Goal: Task Accomplishment & Management: Complete application form

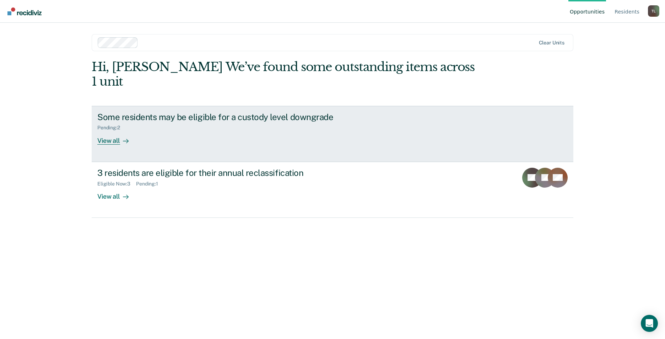
click at [109, 131] on div "View all" at bounding box center [117, 138] width 40 height 14
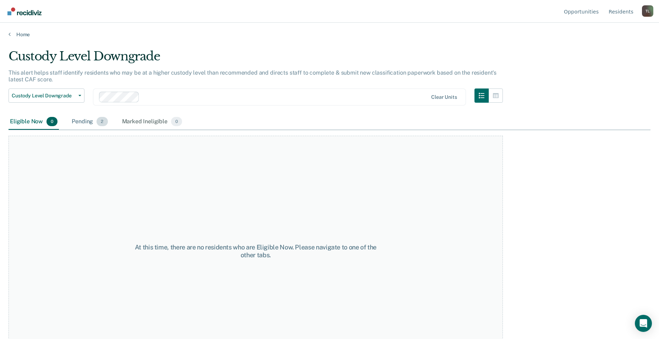
click at [84, 120] on div "Pending 2" at bounding box center [89, 122] width 39 height 16
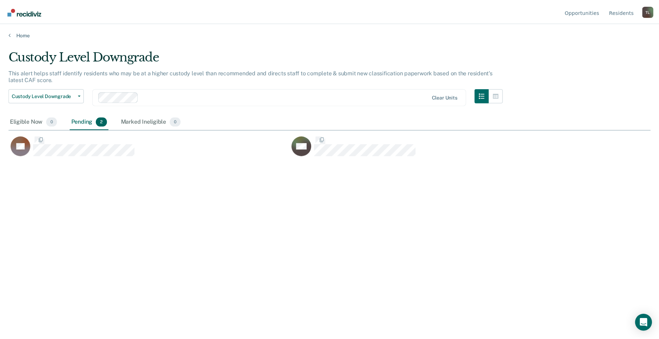
scroll to position [231, 642]
click at [133, 193] on div "Custody Level Downgrade This alert helps staff identify residents who may be at…" at bounding box center [332, 167] width 647 height 236
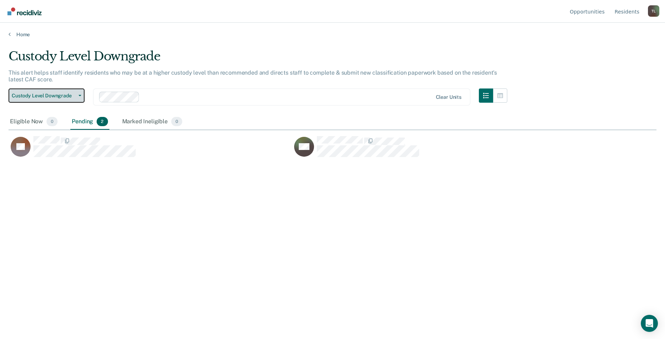
click at [73, 95] on span "Custody Level Downgrade" at bounding box center [44, 96] width 64 height 6
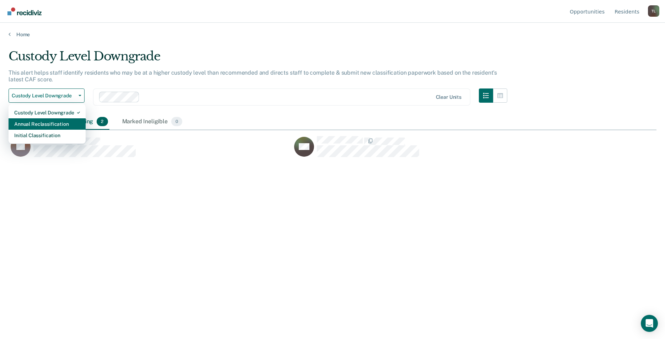
click at [41, 122] on div "Annual Reclassification" at bounding box center [47, 123] width 66 height 11
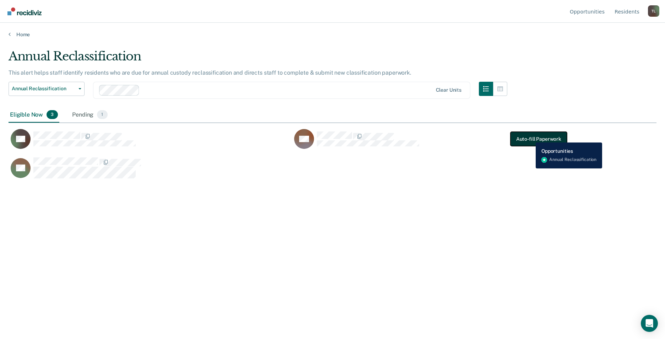
click at [530, 137] on button "Auto-fill Paperwork" at bounding box center [538, 139] width 56 height 14
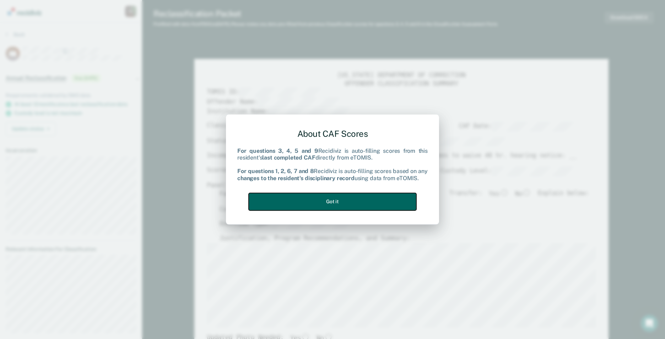
click at [327, 198] on button "Got it" at bounding box center [332, 201] width 168 height 17
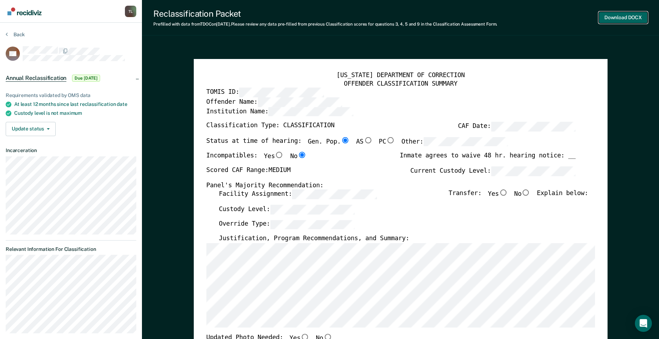
click at [625, 18] on button "Download DOCX" at bounding box center [623, 18] width 49 height 12
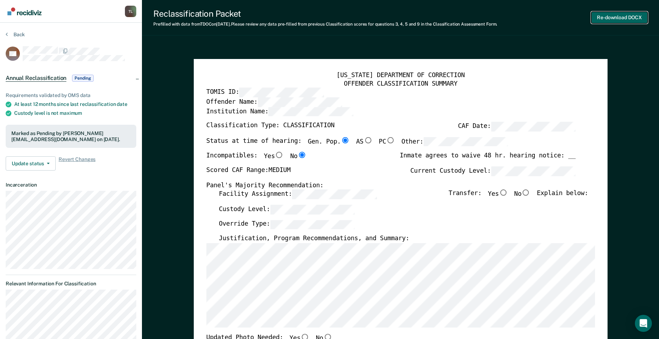
click at [627, 17] on button "Re-download DOCX" at bounding box center [619, 18] width 56 height 12
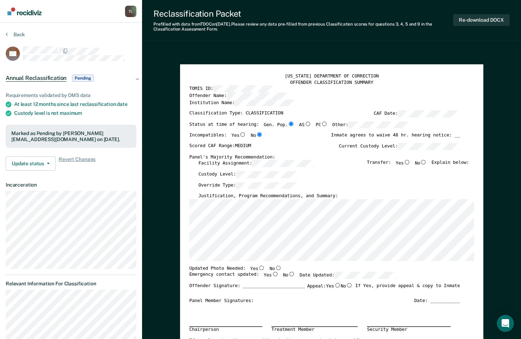
type textarea "x"
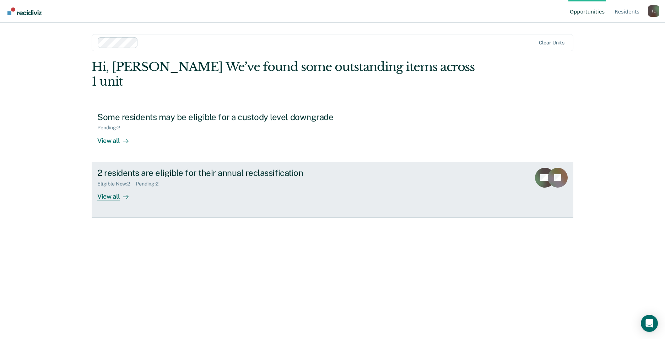
click at [105, 186] on div "View all" at bounding box center [117, 193] width 40 height 14
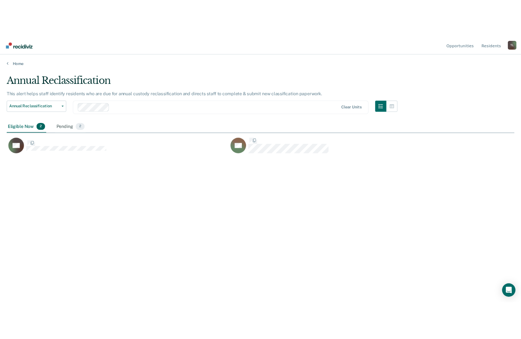
scroll to position [231, 642]
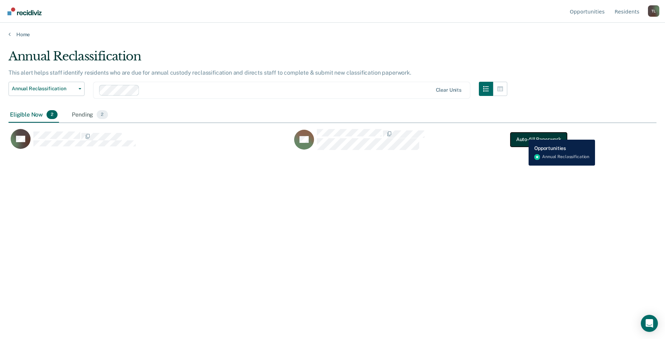
click at [523, 134] on button "Auto-fill Paperwork" at bounding box center [538, 139] width 56 height 14
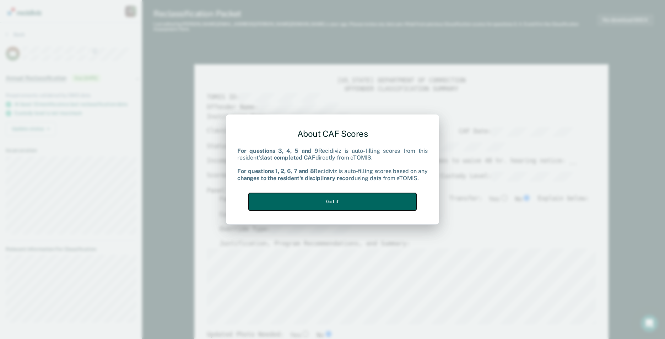
click at [337, 200] on button "Got it" at bounding box center [332, 201] width 168 height 17
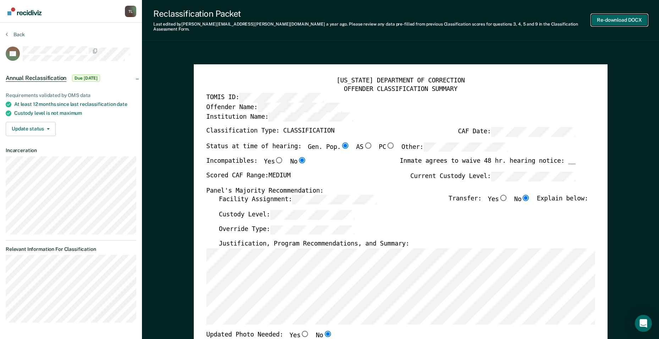
click at [613, 16] on button "Re-download DOCX" at bounding box center [619, 20] width 56 height 12
type textarea "x"
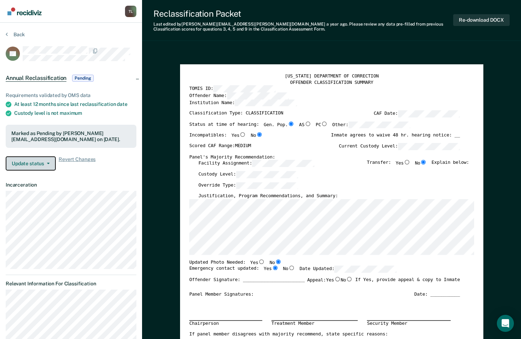
click at [50, 164] on button "Update status" at bounding box center [31, 163] width 50 height 14
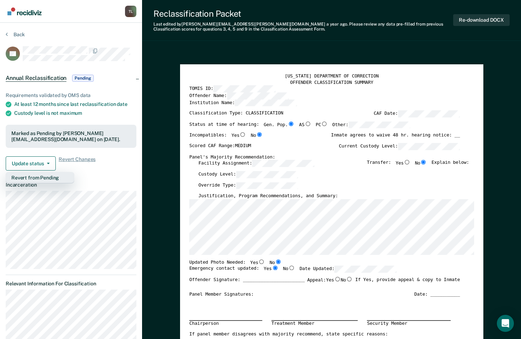
click at [43, 179] on button "Revert from Pending" at bounding box center [40, 177] width 69 height 11
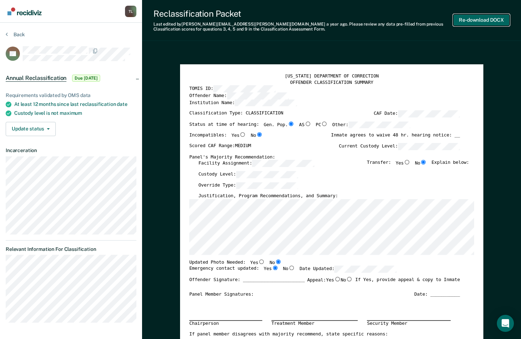
click at [491, 18] on button "Re-download DOCX" at bounding box center [481, 20] width 56 height 12
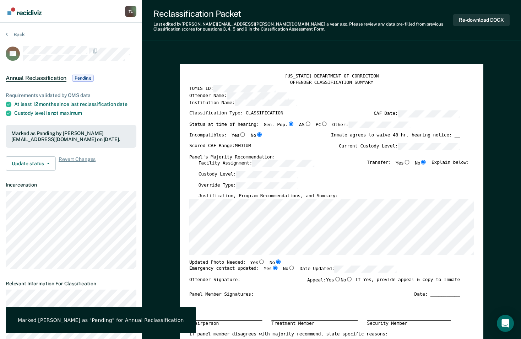
click at [82, 75] on span "Pending" at bounding box center [82, 78] width 21 height 7
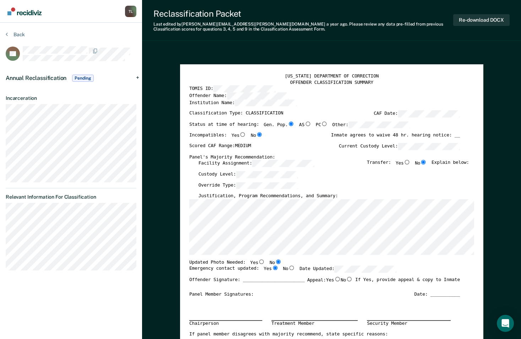
click at [82, 75] on span "Pending" at bounding box center [82, 78] width 21 height 7
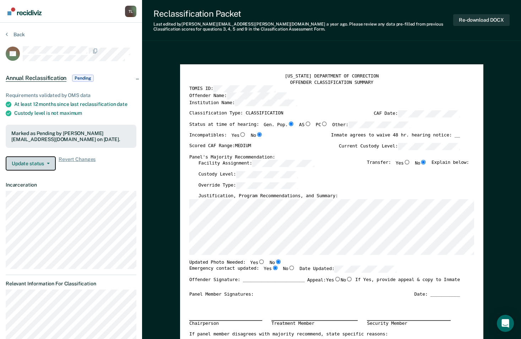
click at [51, 162] on button "Update status" at bounding box center [31, 163] width 50 height 14
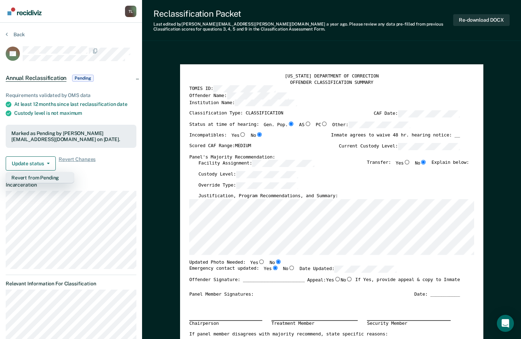
click at [48, 175] on button "Revert from Pending" at bounding box center [40, 177] width 69 height 11
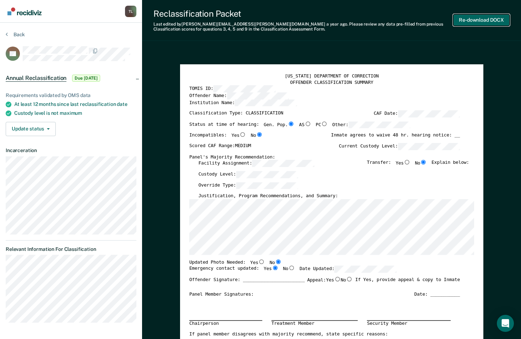
click at [487, 20] on button "Re-download DOCX" at bounding box center [481, 20] width 56 height 12
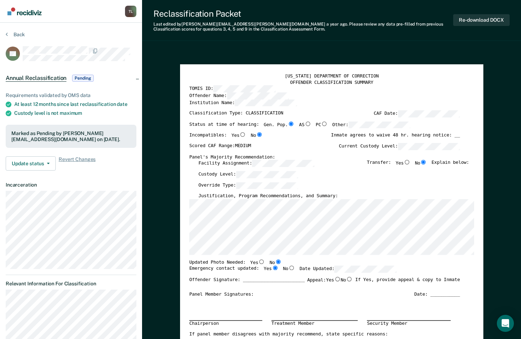
click at [76, 76] on span "Pending" at bounding box center [82, 78] width 21 height 7
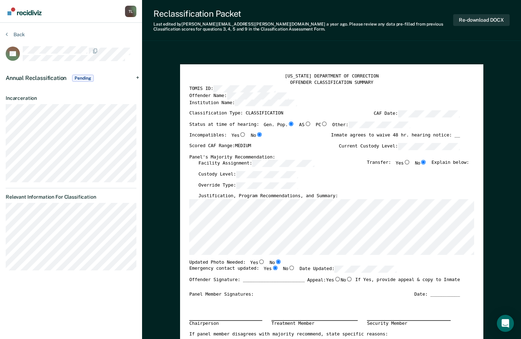
click at [92, 75] on span "Pending" at bounding box center [82, 78] width 21 height 7
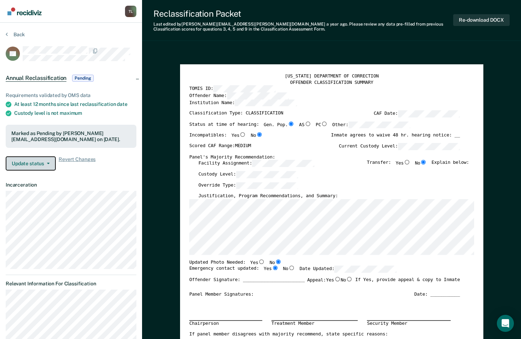
click at [47, 163] on icon "button" at bounding box center [48, 163] width 3 height 1
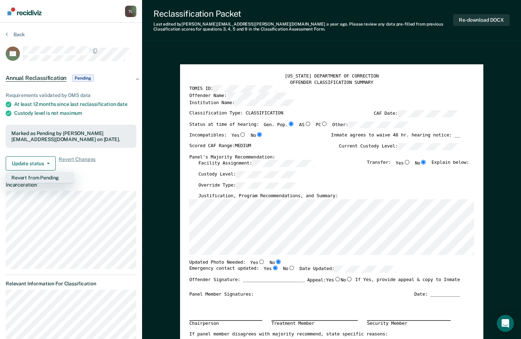
click at [43, 176] on button "Revert from Pending" at bounding box center [40, 177] width 69 height 11
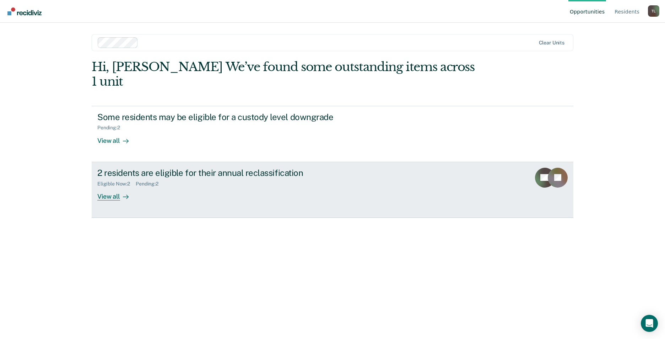
click at [113, 186] on div "View all" at bounding box center [117, 193] width 40 height 14
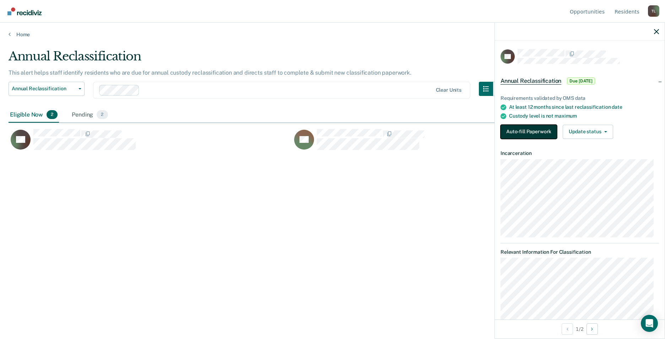
click at [531, 133] on button "Auto-fill Paperwork" at bounding box center [528, 132] width 56 height 14
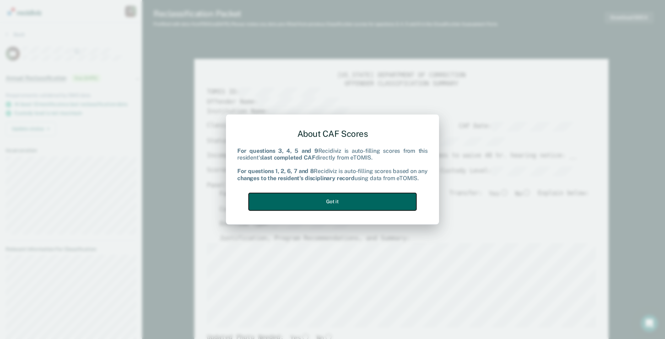
click at [332, 200] on button "Got it" at bounding box center [332, 201] width 168 height 17
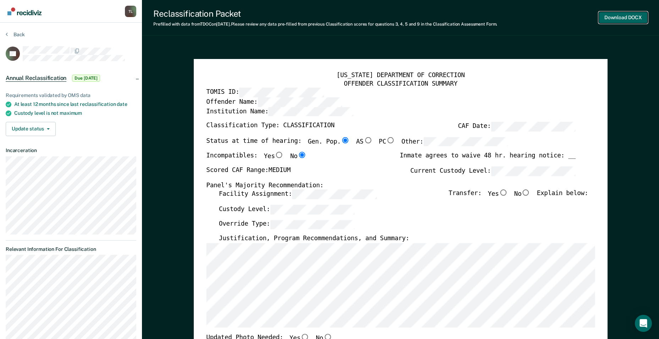
click at [632, 17] on button "Download DOCX" at bounding box center [623, 18] width 49 height 12
type textarea "x"
